Goal: Task Accomplishment & Management: Use online tool/utility

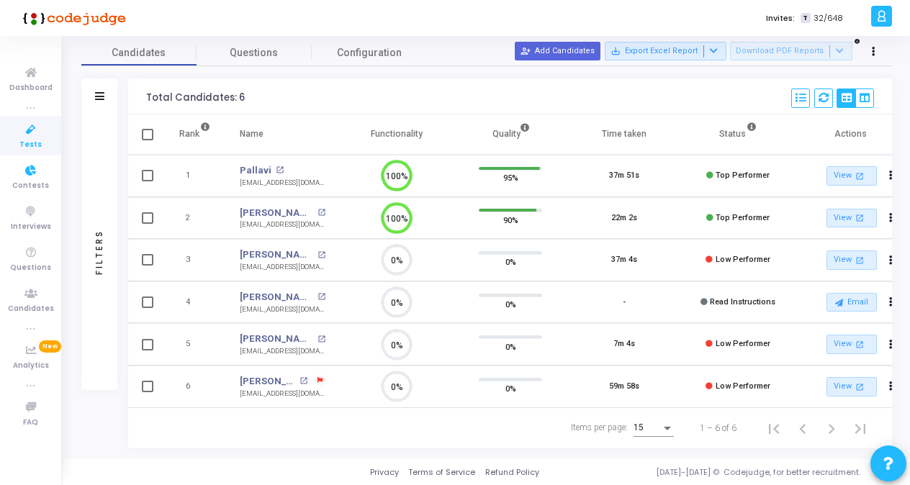
click at [20, 140] on link "Tests" at bounding box center [30, 136] width 61 height 40
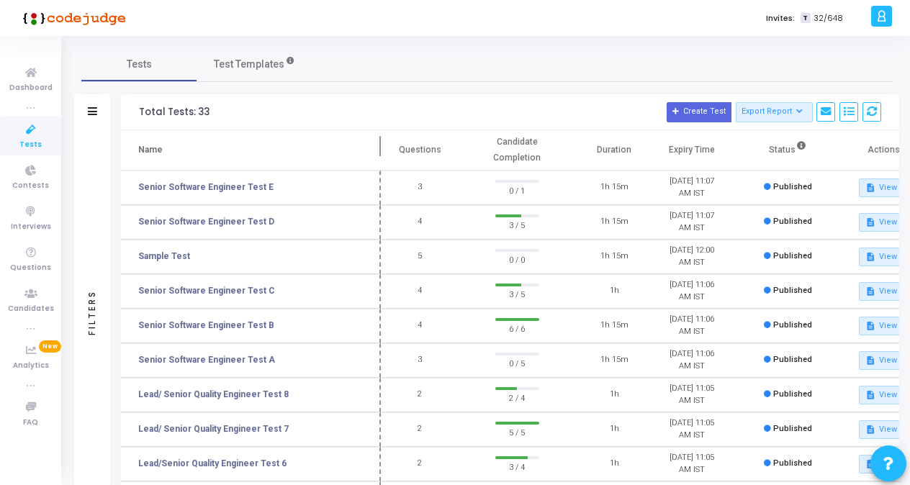
drag, startPoint x: 279, startPoint y: 145, endPoint x: 382, endPoint y: 151, distance: 103.8
click at [382, 151] on span at bounding box center [381, 150] width 14 height 40
click at [40, 66] on icon at bounding box center [31, 73] width 30 height 18
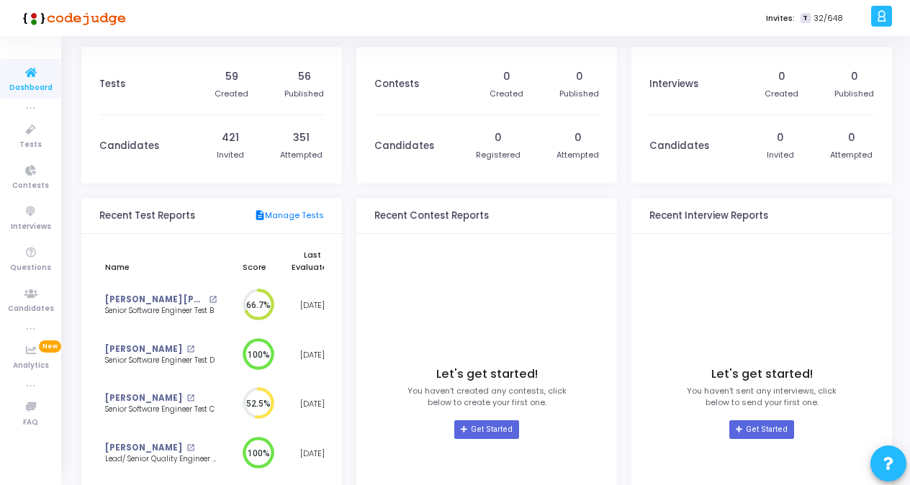
click at [115, 82] on h3 "Tests" at bounding box center [112, 85] width 26 height 12
click at [101, 87] on h3 "Tests" at bounding box center [112, 85] width 26 height 12
click at [28, 140] on span "Tests" at bounding box center [30, 145] width 22 height 12
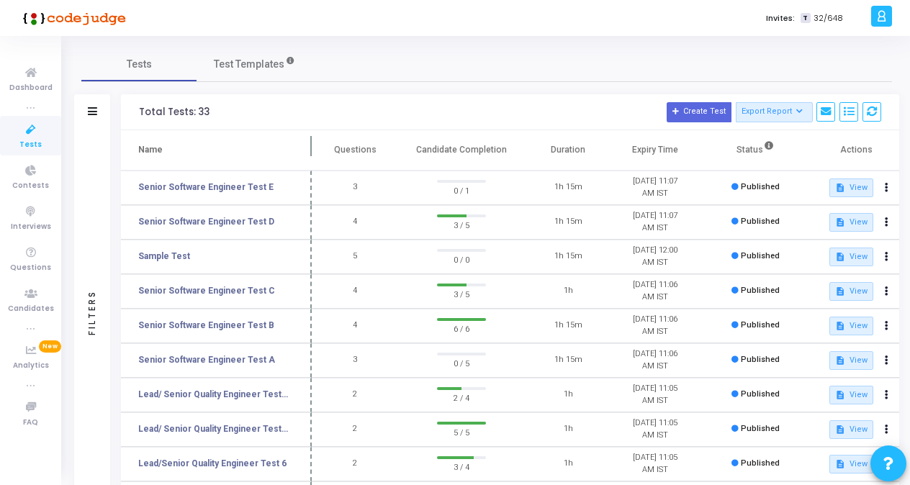
drag, startPoint x: 278, startPoint y: 145, endPoint x: 313, endPoint y: 146, distance: 34.6
click at [313, 146] on span at bounding box center [312, 150] width 14 height 40
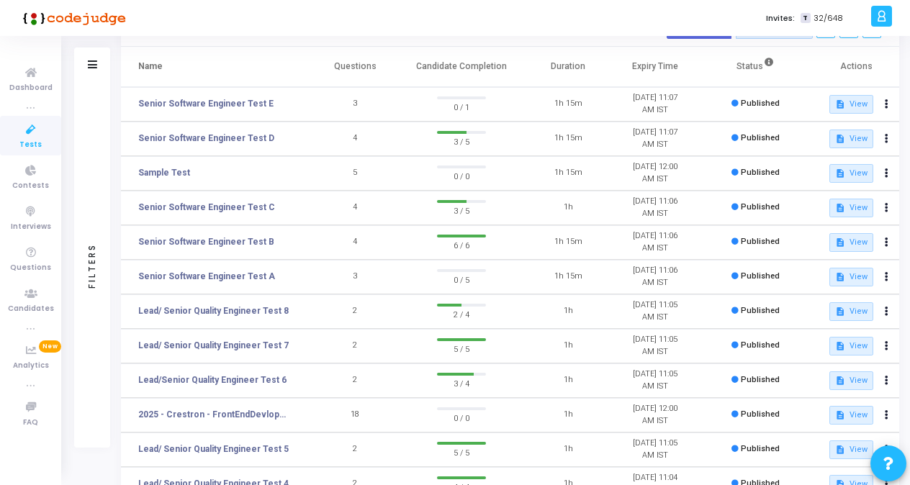
scroll to position [216, 0]
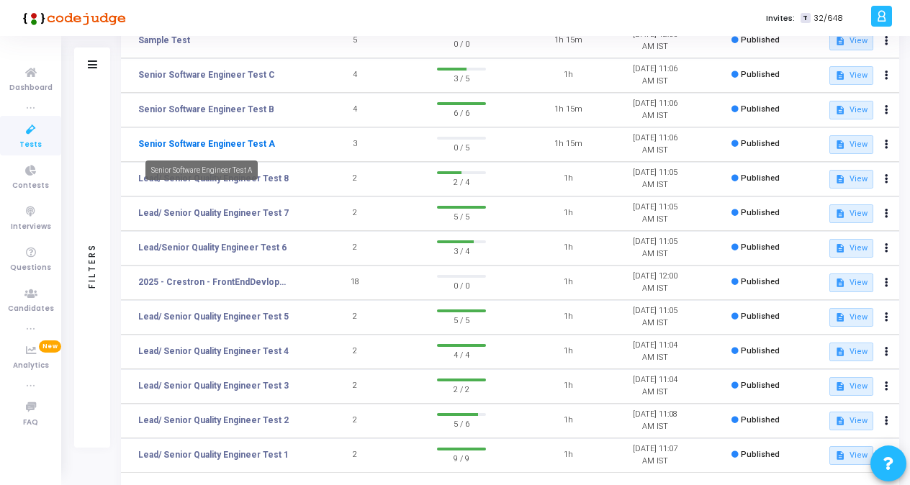
click at [243, 140] on link "Senior Software Engineer Test A" at bounding box center [206, 144] width 137 height 13
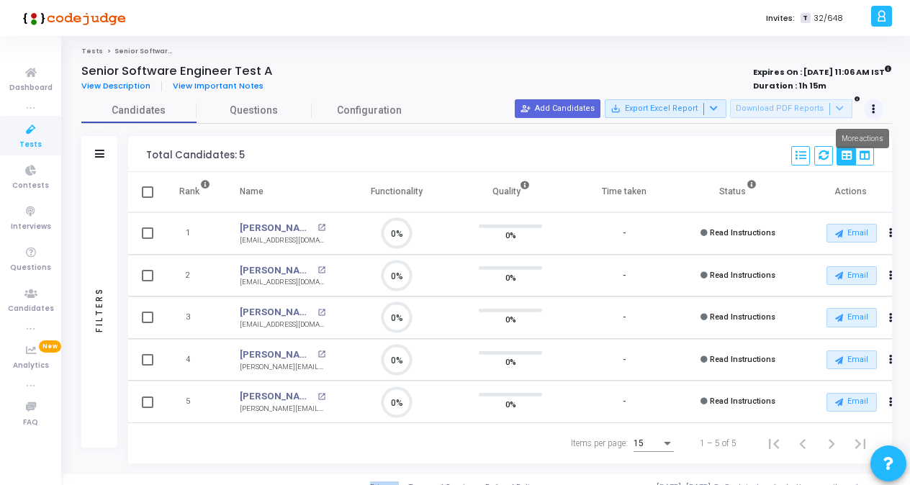
click at [872, 109] on button at bounding box center [874, 109] width 20 height 20
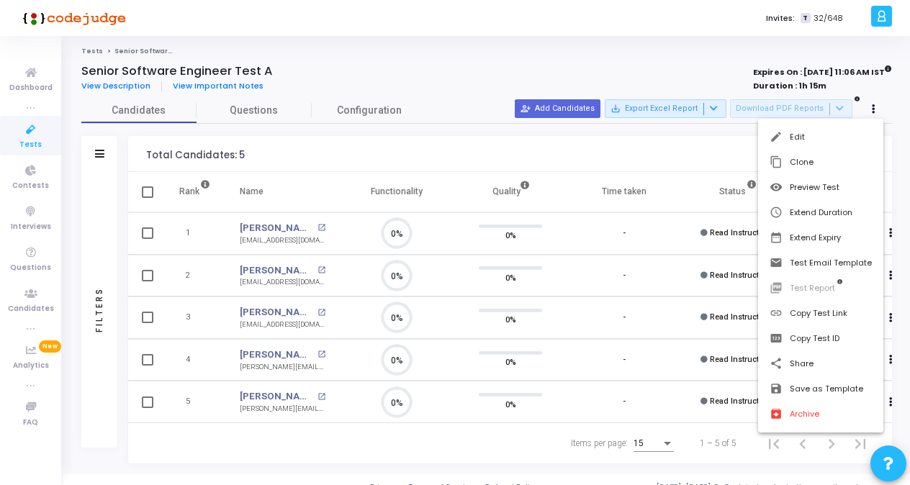
click at [300, 442] on div at bounding box center [455, 242] width 910 height 485
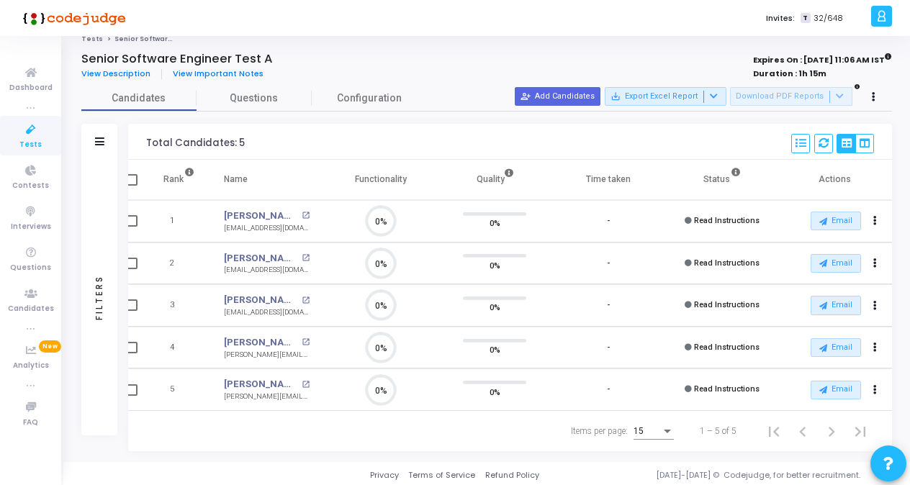
scroll to position [19, 0]
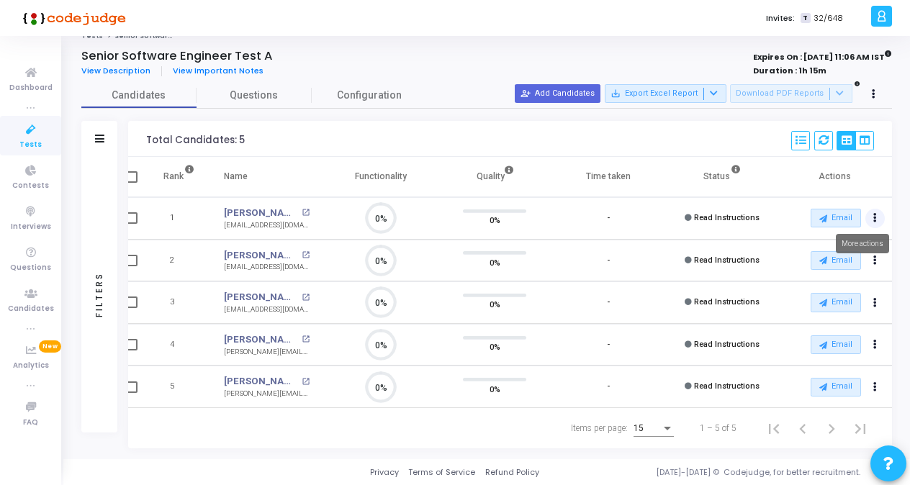
click at [880, 215] on button "Actions" at bounding box center [876, 219] width 20 height 20
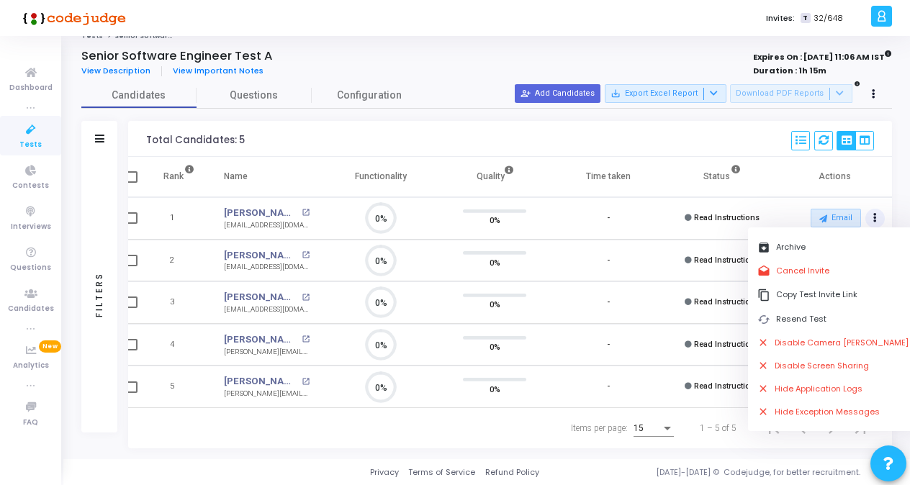
click at [452, 422] on div "Items per page: 15 1 – 5 of 5" at bounding box center [510, 428] width 740 height 40
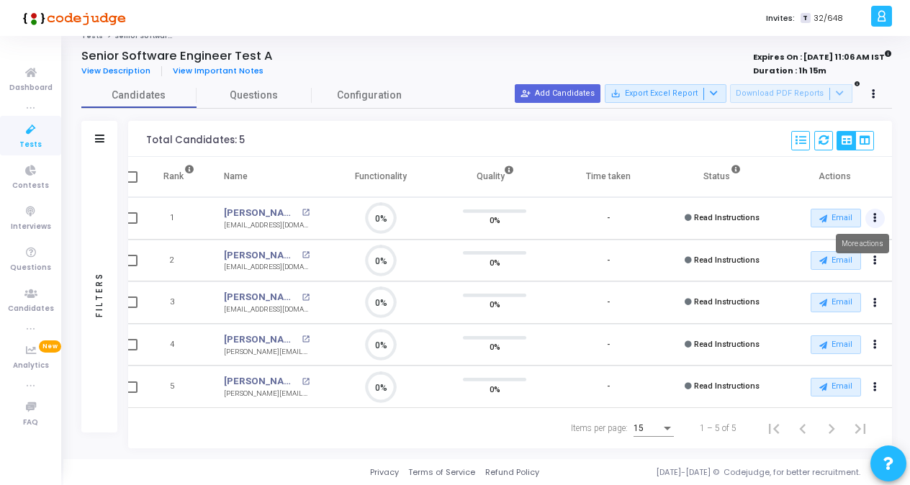
click at [878, 216] on button "Actions" at bounding box center [876, 219] width 20 height 20
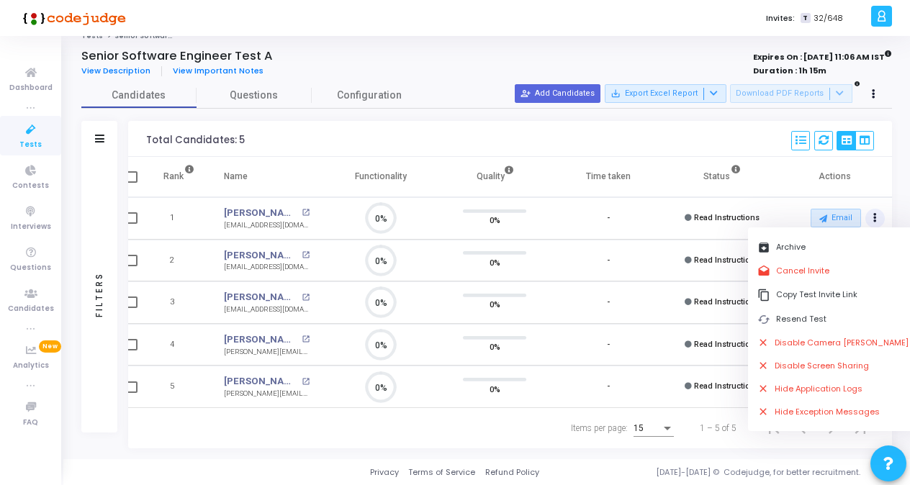
click at [375, 431] on div "Items per page: 15 1 – 5 of 5" at bounding box center [510, 428] width 740 height 40
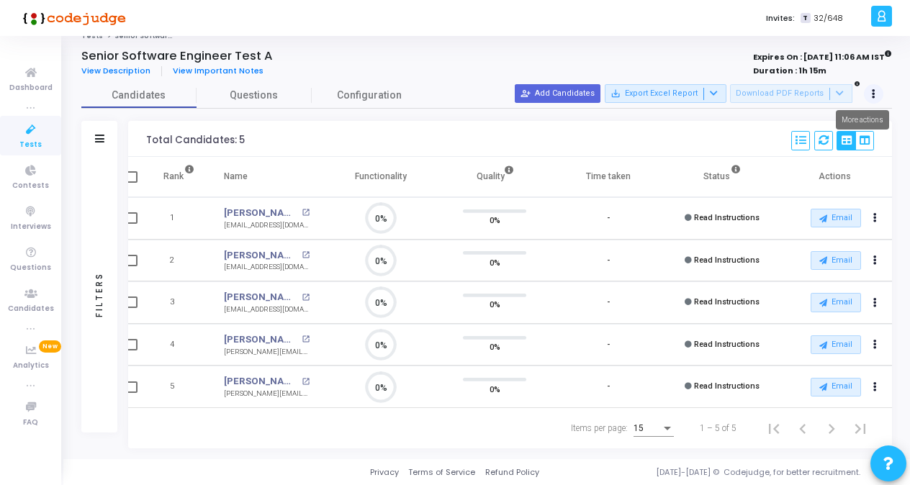
click at [875, 91] on icon at bounding box center [874, 94] width 4 height 7
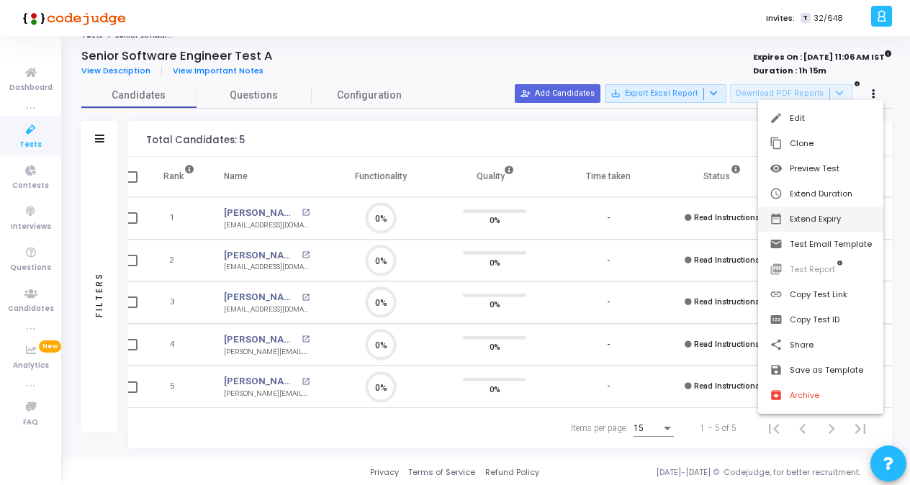
click at [821, 213] on button "date_range Extend Expiry" at bounding box center [820, 219] width 125 height 25
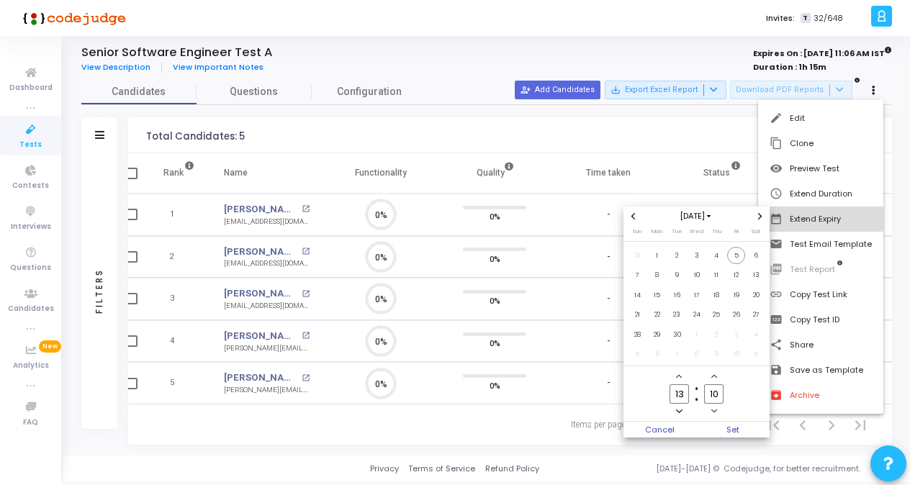
scroll to position [0, 0]
click at [756, 215] on span "Next month" at bounding box center [760, 216] width 12 height 12
click at [452, 68] on div at bounding box center [455, 242] width 910 height 485
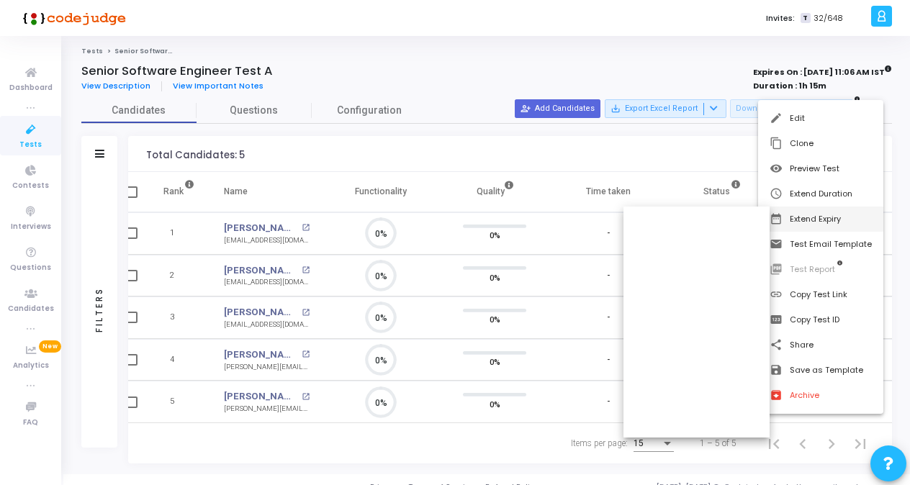
scroll to position [19, 0]
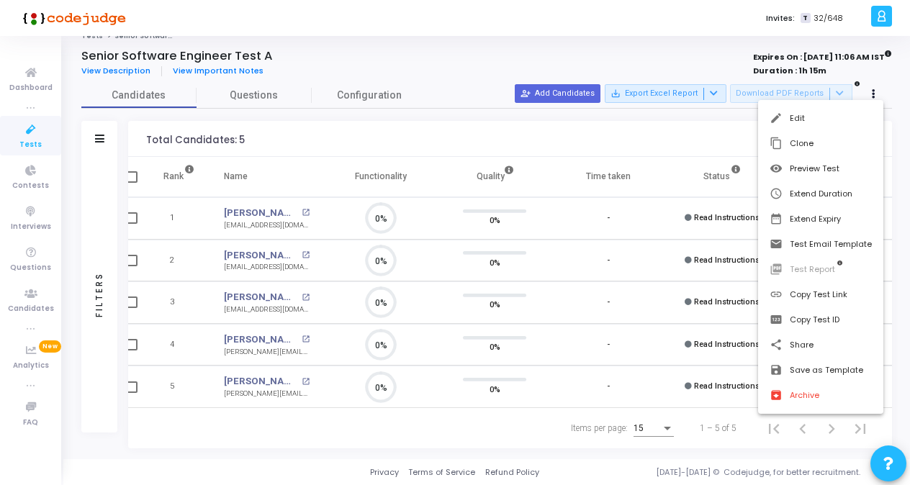
click at [569, 39] on div at bounding box center [455, 242] width 910 height 485
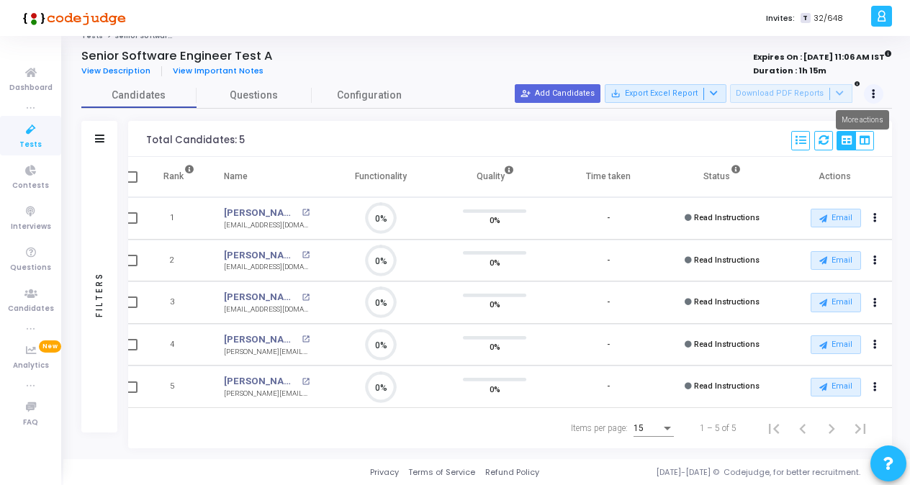
click at [876, 92] on button at bounding box center [874, 94] width 20 height 20
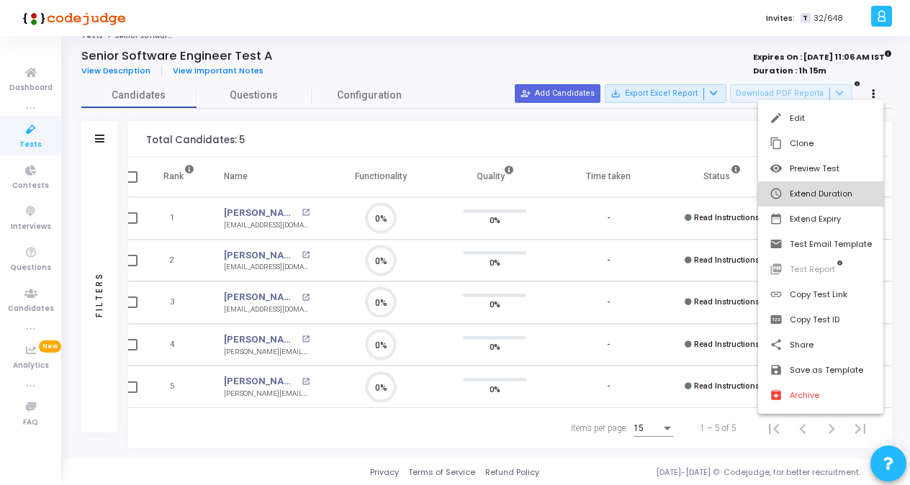
click at [833, 198] on button "schedule Extend Duration" at bounding box center [820, 194] width 125 height 25
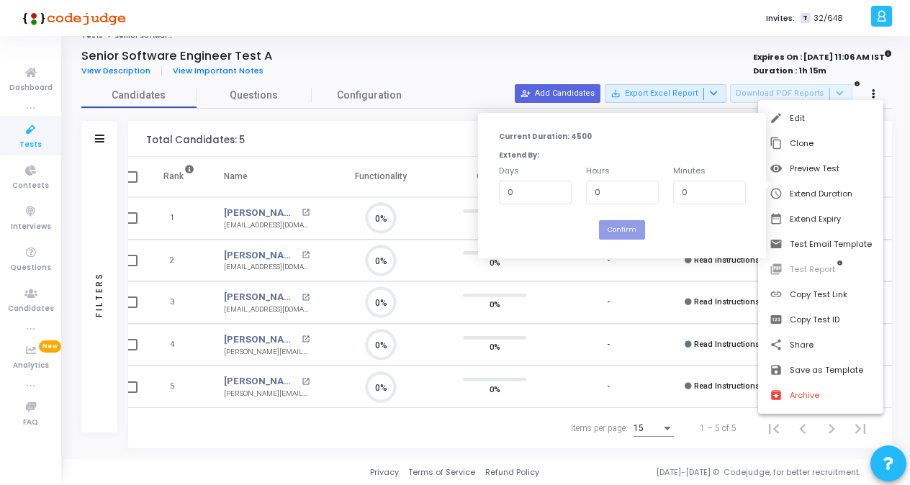
click at [581, 38] on div at bounding box center [455, 242] width 910 height 485
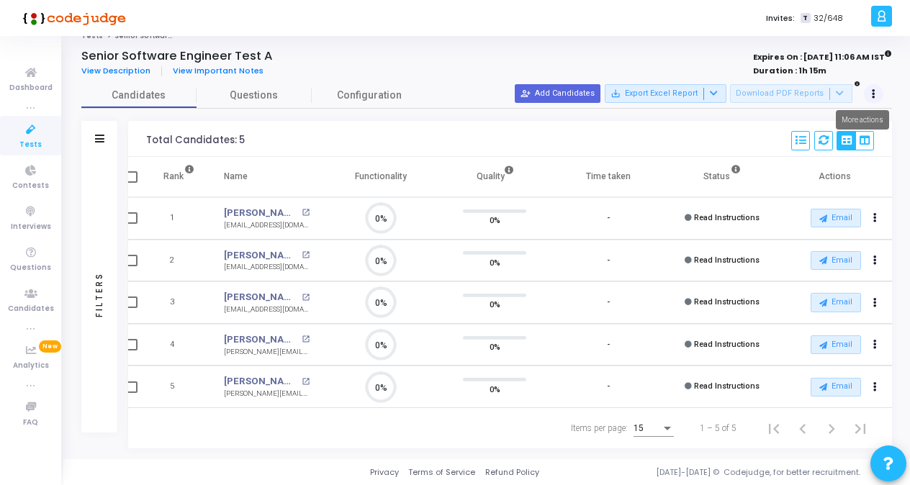
click at [871, 94] on button at bounding box center [874, 94] width 20 height 20
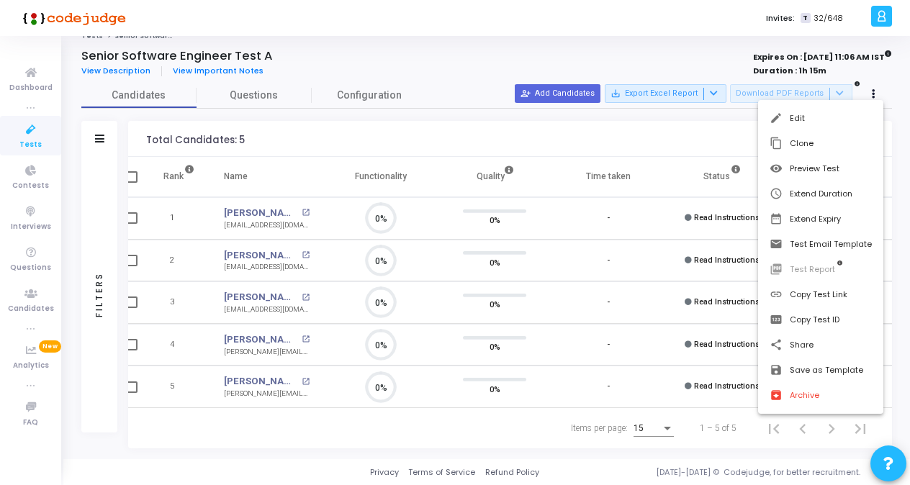
click at [516, 61] on div at bounding box center [455, 242] width 910 height 485
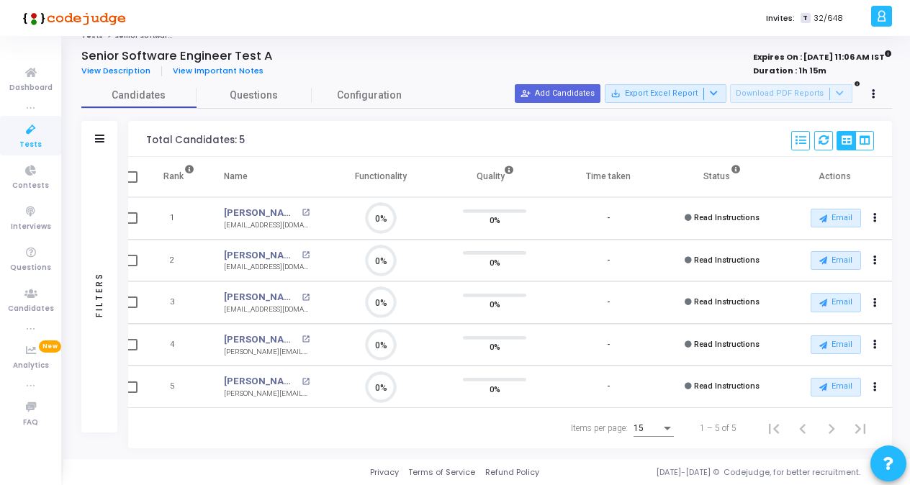
scroll to position [0, 0]
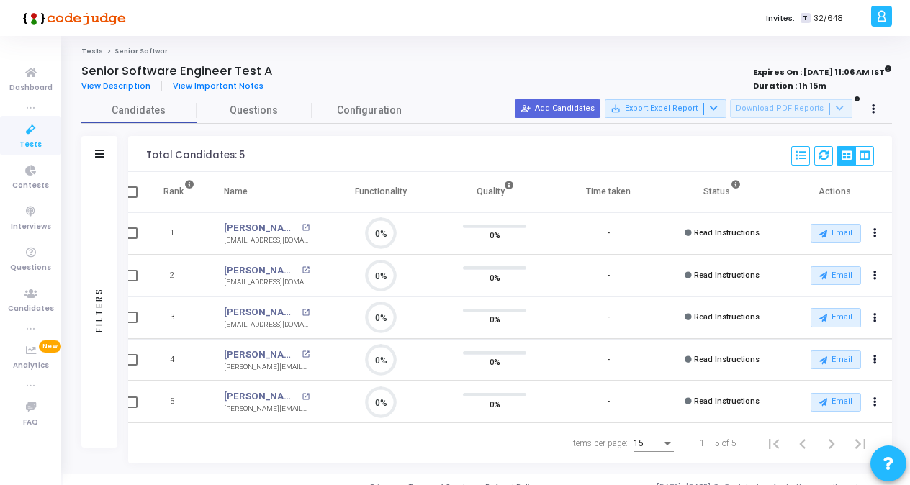
click at [619, 55] on ol "Tests Senior Software Engineer Test A" at bounding box center [486, 51] width 811 height 9
click at [379, 61] on div "Tests Senior Software Engineer Test A Senior Software Engineer Test A View Desc…" at bounding box center [486, 255] width 811 height 417
click at [353, 452] on div "Items per page: 15 1 – 5 of 5" at bounding box center [510, 444] width 740 height 40
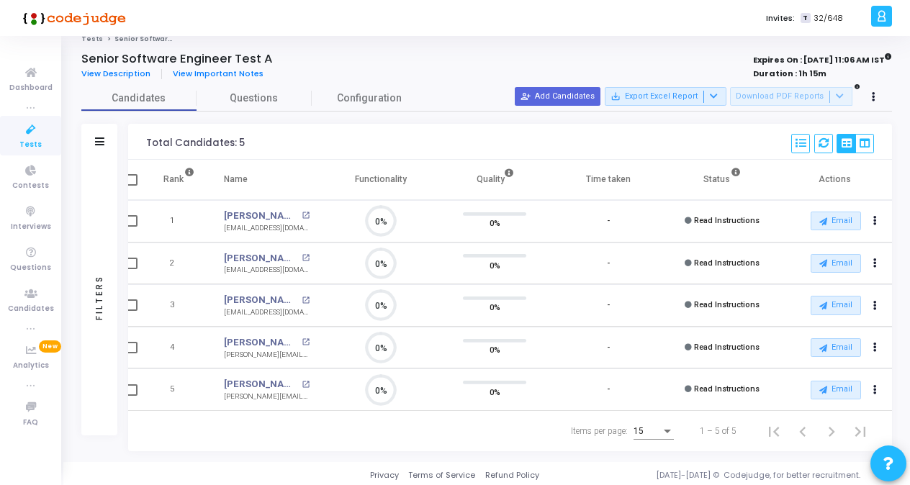
scroll to position [19, 0]
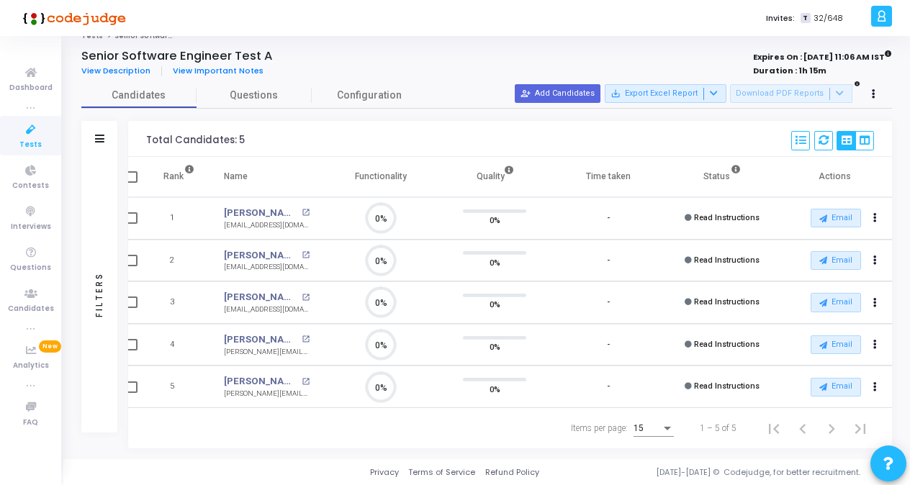
click at [419, 63] on div "View Description View Important Notes" at bounding box center [324, 71] width 487 height 16
click at [246, 426] on div "Items per page: 15 1 – 5 of 5" at bounding box center [510, 428] width 740 height 40
click at [177, 429] on div "Items per page: 15 1 – 5 of 5" at bounding box center [510, 428] width 740 height 40
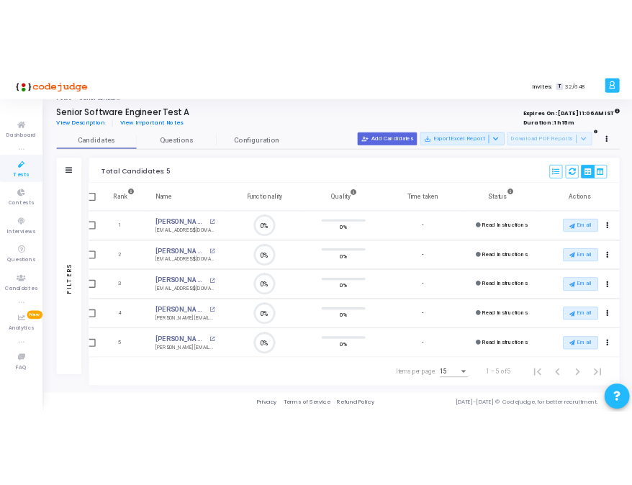
scroll to position [0, 0]
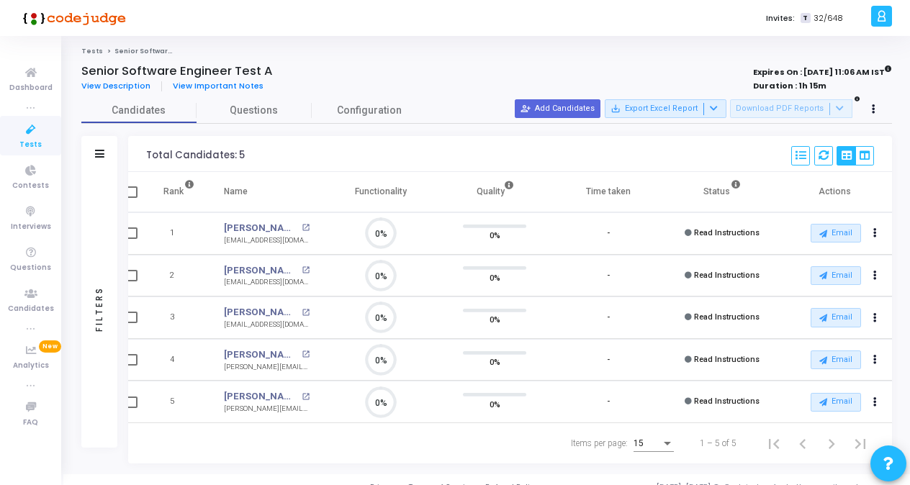
click at [37, 130] on icon at bounding box center [31, 130] width 30 height 18
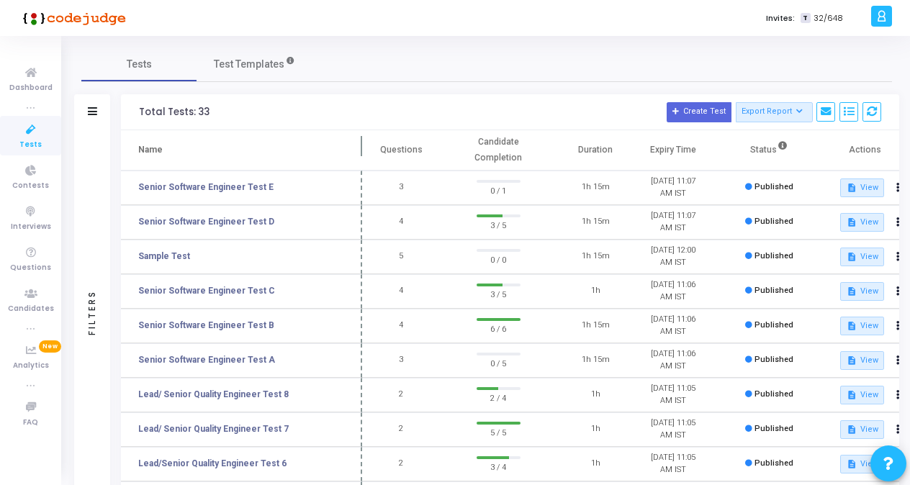
drag, startPoint x: 276, startPoint y: 145, endPoint x: 361, endPoint y: 145, distance: 85.0
click at [361, 145] on span at bounding box center [362, 150] width 14 height 40
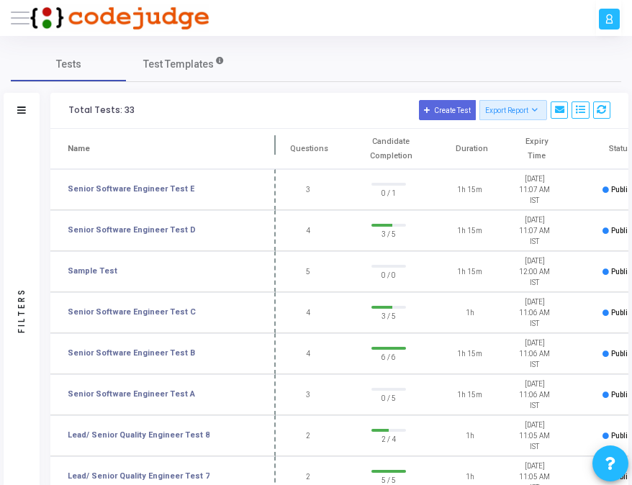
drag, startPoint x: 253, startPoint y: 145, endPoint x: 281, endPoint y: 150, distance: 28.4
click at [276, 150] on th "Name" at bounding box center [162, 149] width 225 height 40
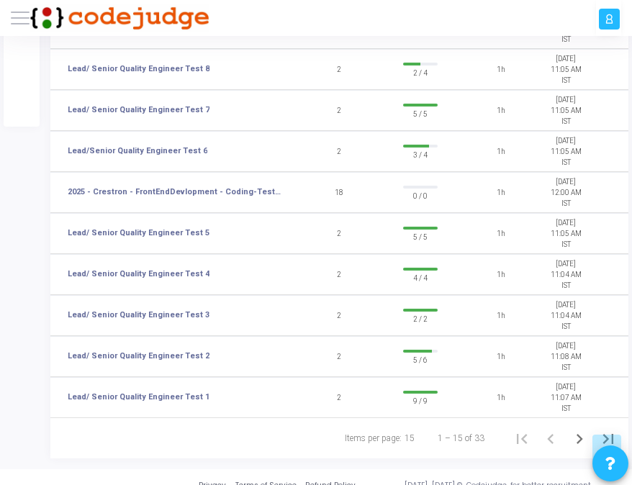
scroll to position [370, 0]
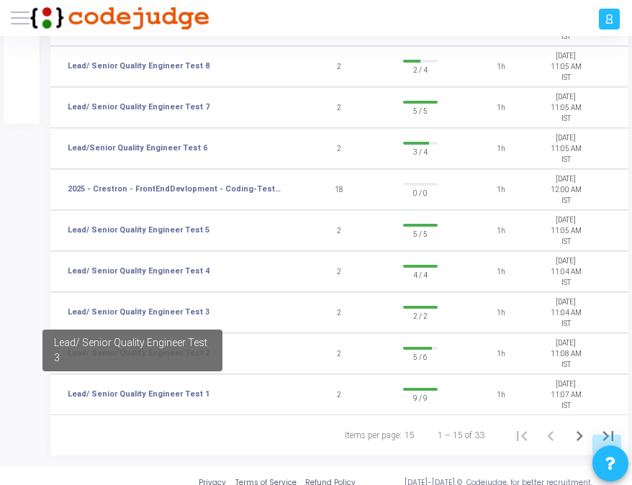
click at [162, 386] on mat-tooltip-component "Lead/ Senior Quality Engineer Test 3" at bounding box center [132, 351] width 215 height 76
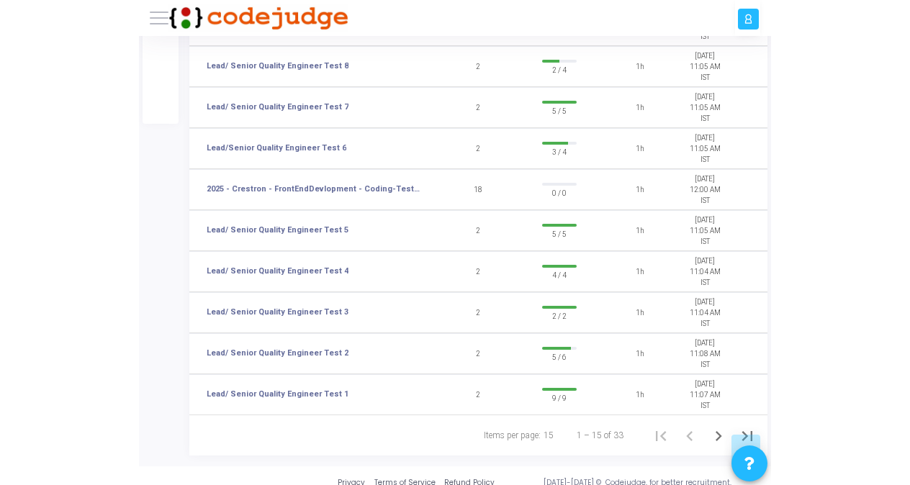
scroll to position [287, 0]
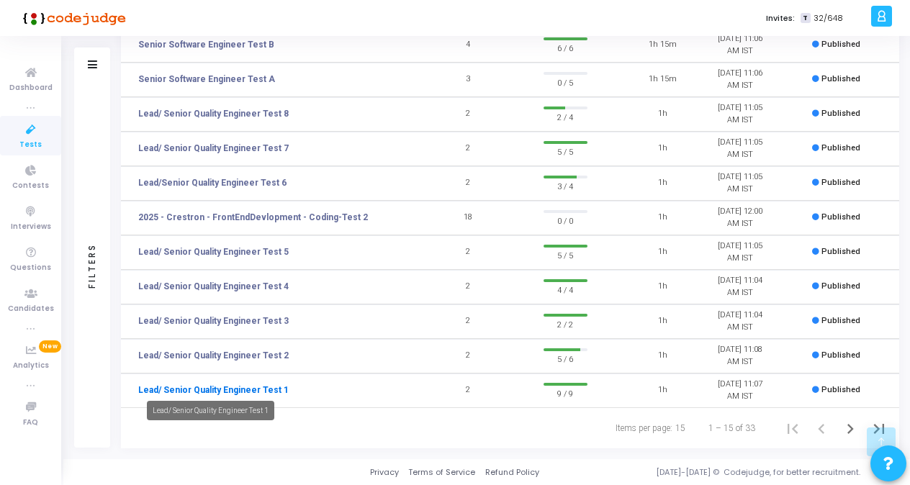
click at [245, 385] on link "Lead/ Senior Quality Engineer Test 1" at bounding box center [213, 390] width 151 height 13
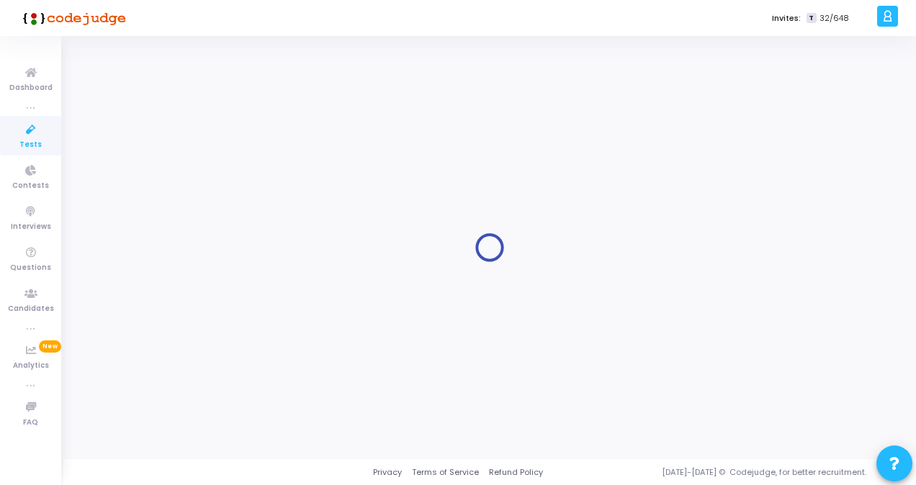
click at [245, 385] on div at bounding box center [489, 248] width 817 height 402
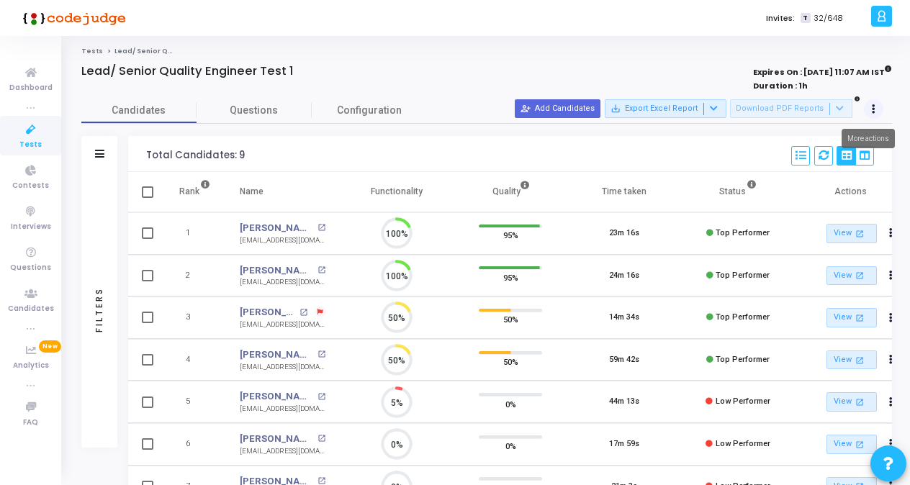
scroll to position [30, 36]
click at [879, 107] on button at bounding box center [874, 109] width 20 height 20
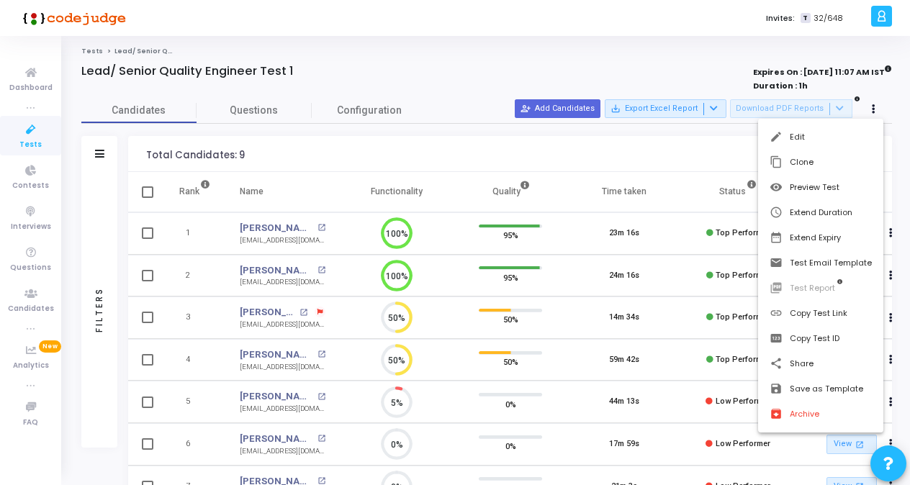
click at [598, 53] on div at bounding box center [455, 242] width 910 height 485
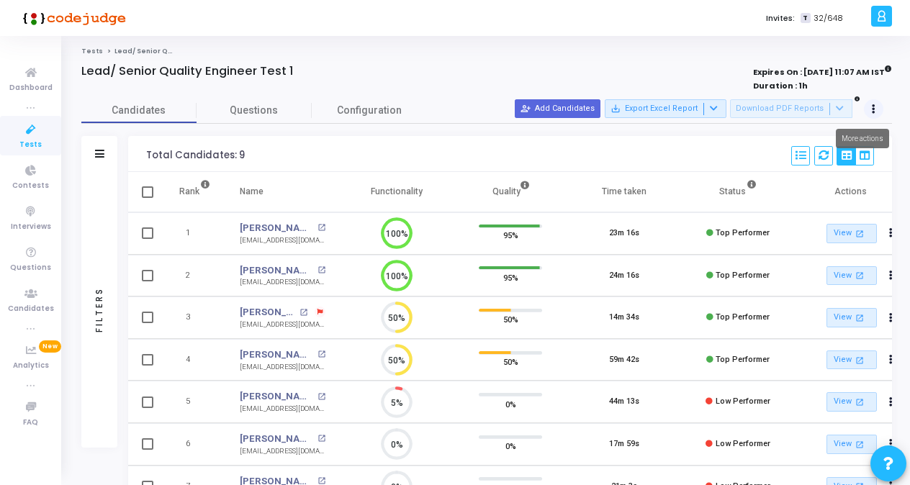
click at [873, 111] on icon at bounding box center [874, 109] width 4 height 7
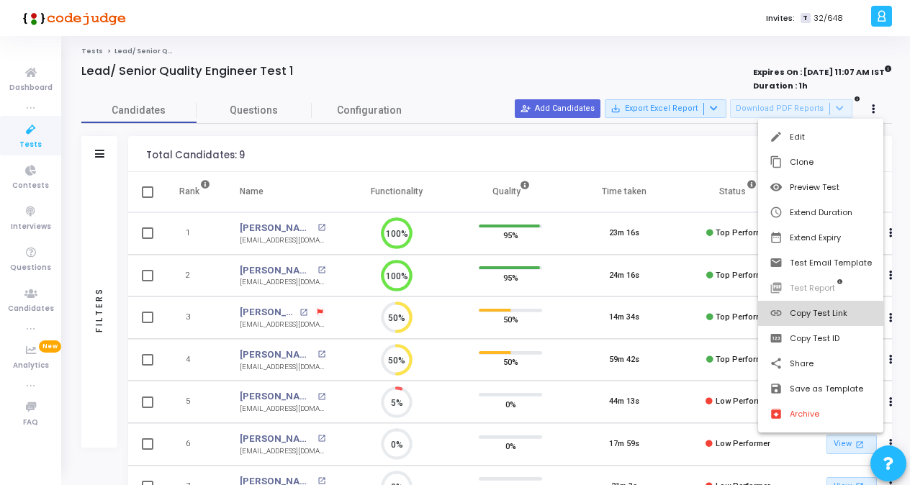
click at [828, 315] on button "link Copy Test Link" at bounding box center [820, 313] width 125 height 25
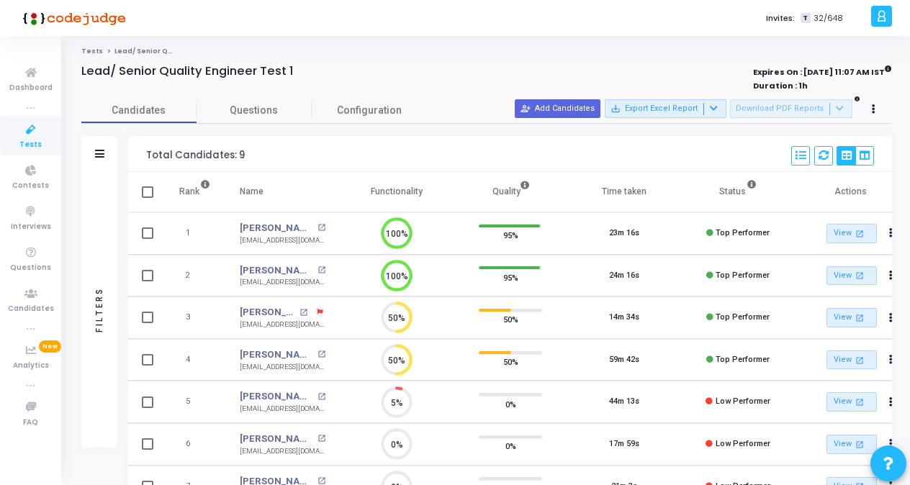
click at [32, 134] on icon at bounding box center [31, 130] width 30 height 18
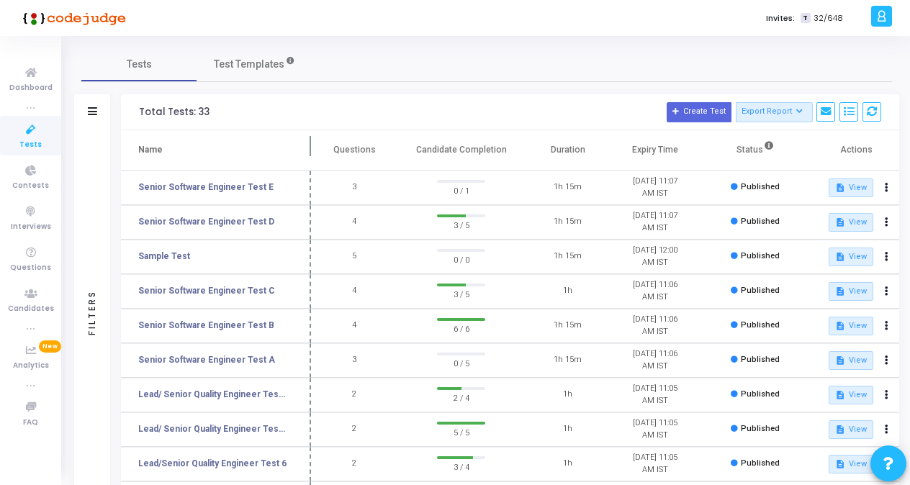
drag, startPoint x: 275, startPoint y: 146, endPoint x: 318, endPoint y: 161, distance: 45.1
click at [318, 161] on span at bounding box center [311, 150] width 14 height 40
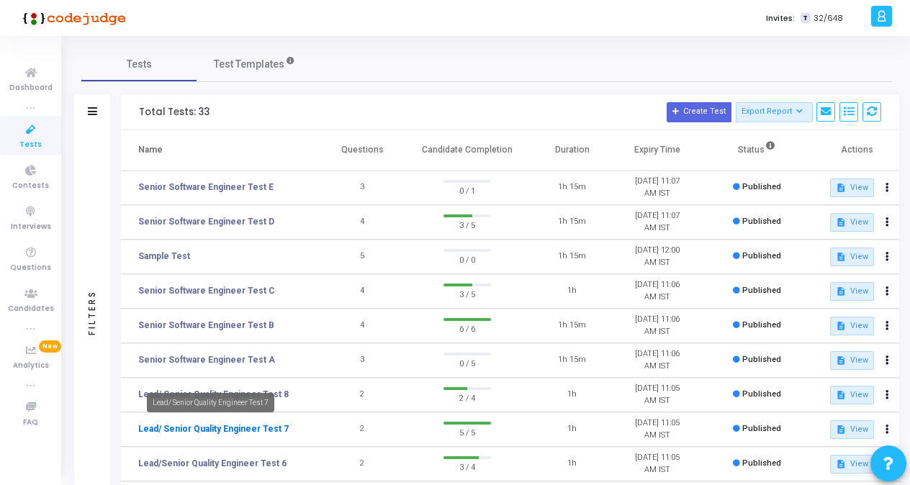
click at [272, 426] on link "Lead/ Senior Quality Engineer Test 7" at bounding box center [213, 429] width 151 height 13
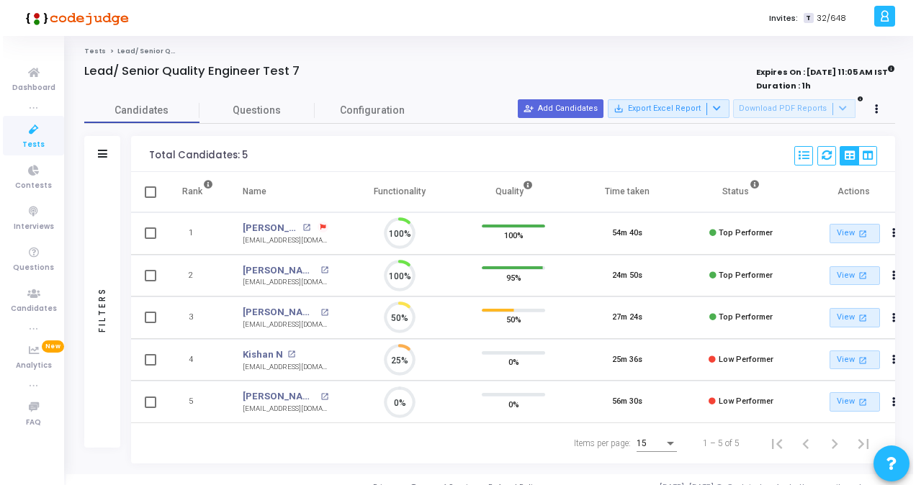
scroll to position [30, 36]
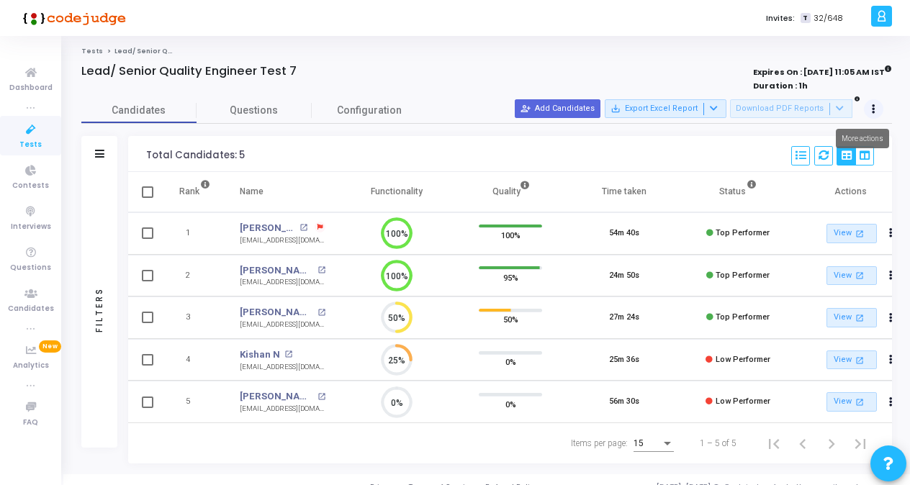
click at [871, 114] on button at bounding box center [874, 109] width 20 height 20
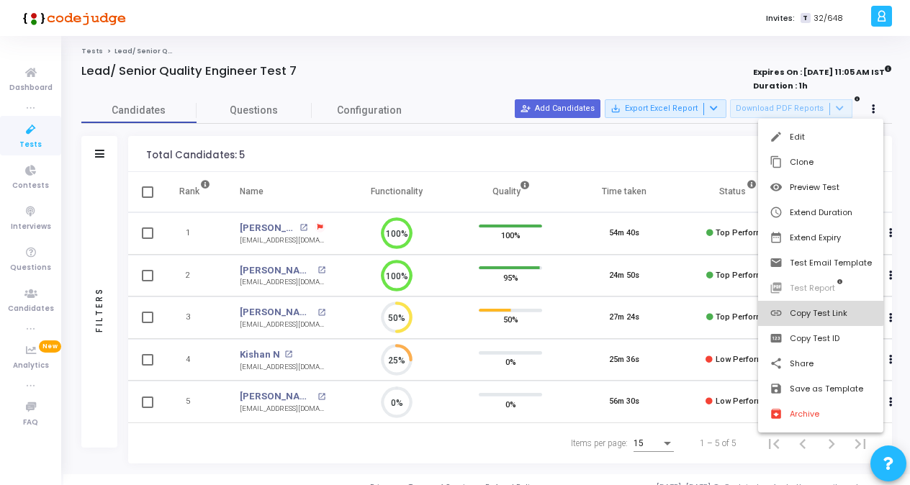
click at [814, 310] on button "link Copy Test Link" at bounding box center [820, 313] width 125 height 25
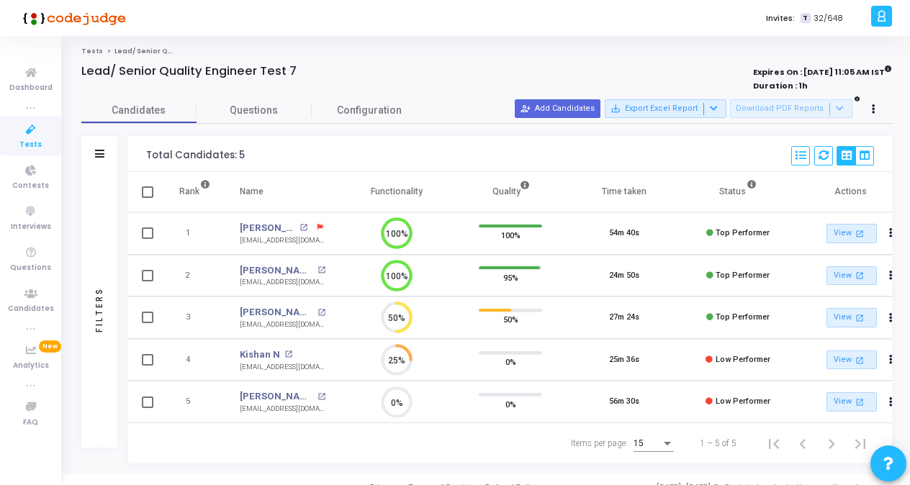
click at [36, 140] on span "Tests" at bounding box center [30, 145] width 22 height 12
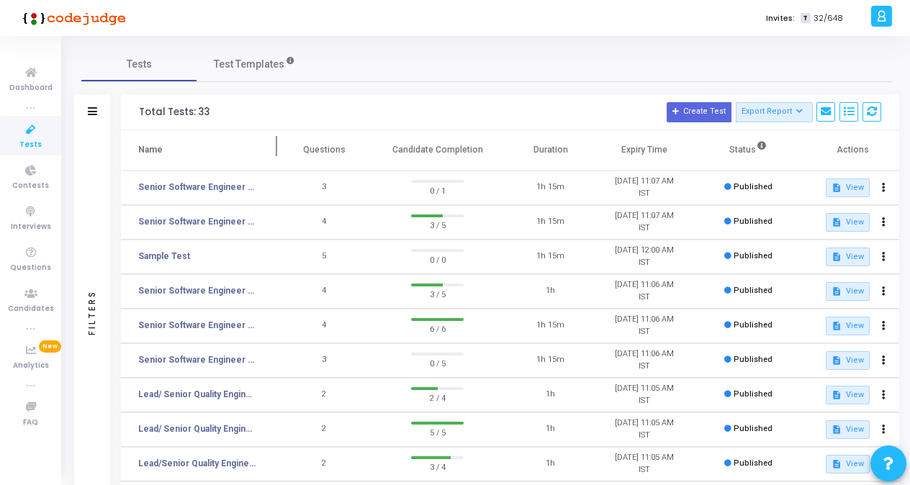
drag, startPoint x: 279, startPoint y: 143, endPoint x: 334, endPoint y: 151, distance: 56.1
click at [285, 151] on span at bounding box center [277, 150] width 14 height 40
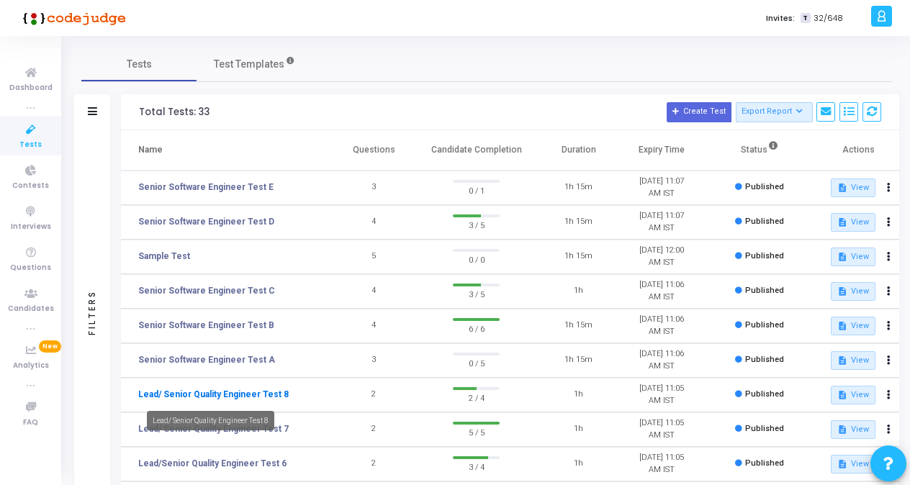
click at [259, 393] on link "Lead/ Senior Quality Engineer Test 8" at bounding box center [213, 394] width 151 height 13
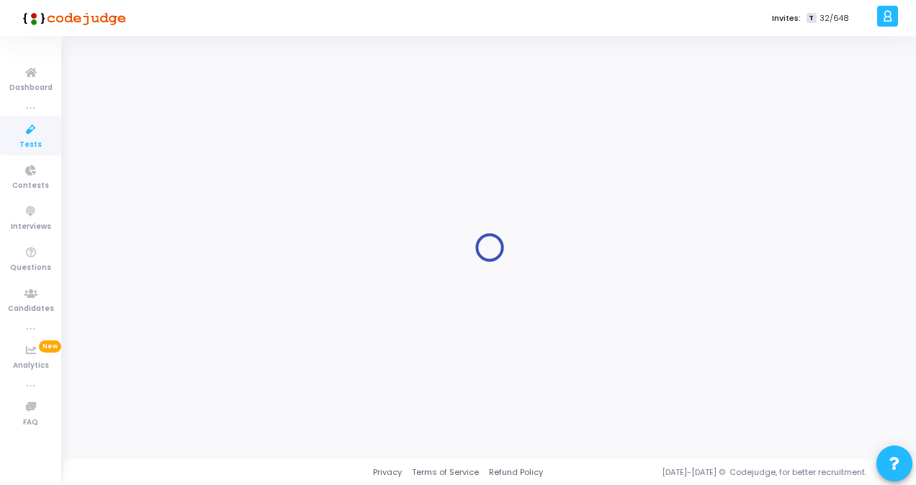
click at [259, 393] on div at bounding box center [489, 248] width 817 height 402
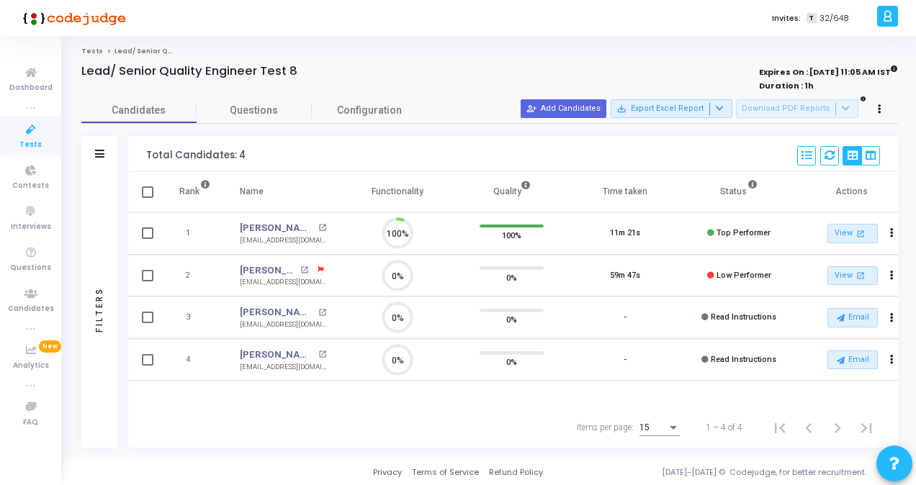
scroll to position [30, 36]
click at [879, 109] on icon at bounding box center [880, 109] width 4 height 7
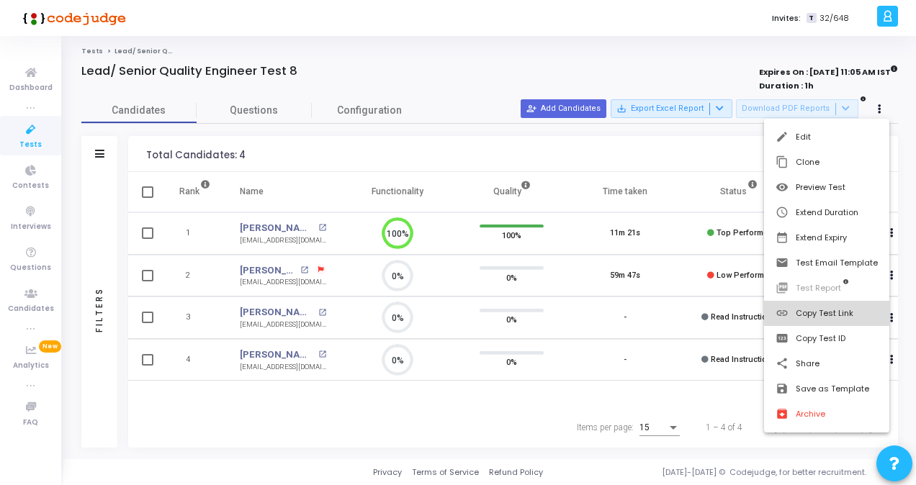
click at [825, 311] on button "link Copy Test Link" at bounding box center [826, 313] width 125 height 25
